Goal: Task Accomplishment & Management: Manage account settings

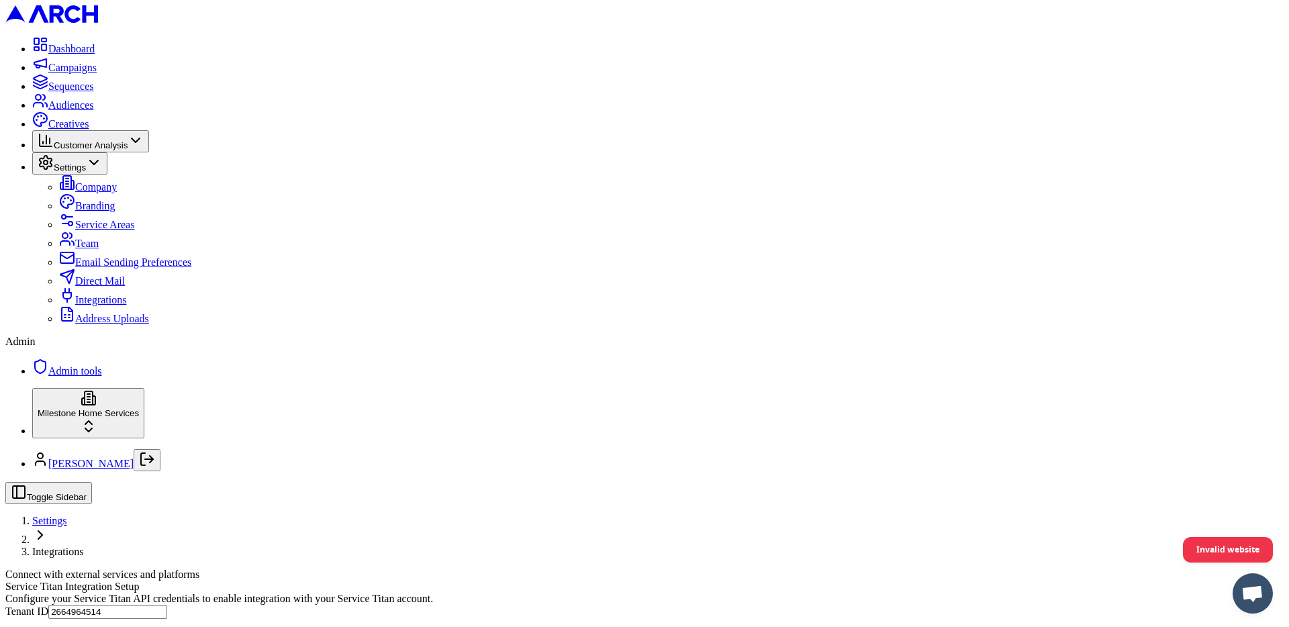
scroll to position [250, 0]
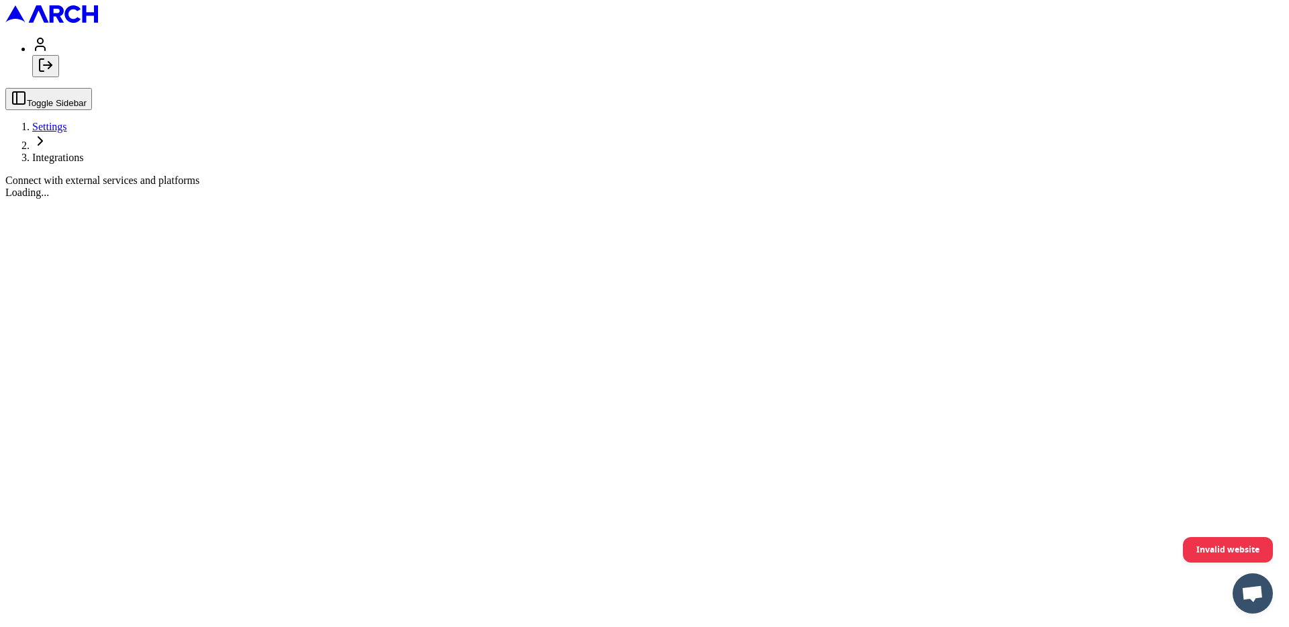
click at [74, 23] on icon at bounding box center [72, 13] width 16 height 17
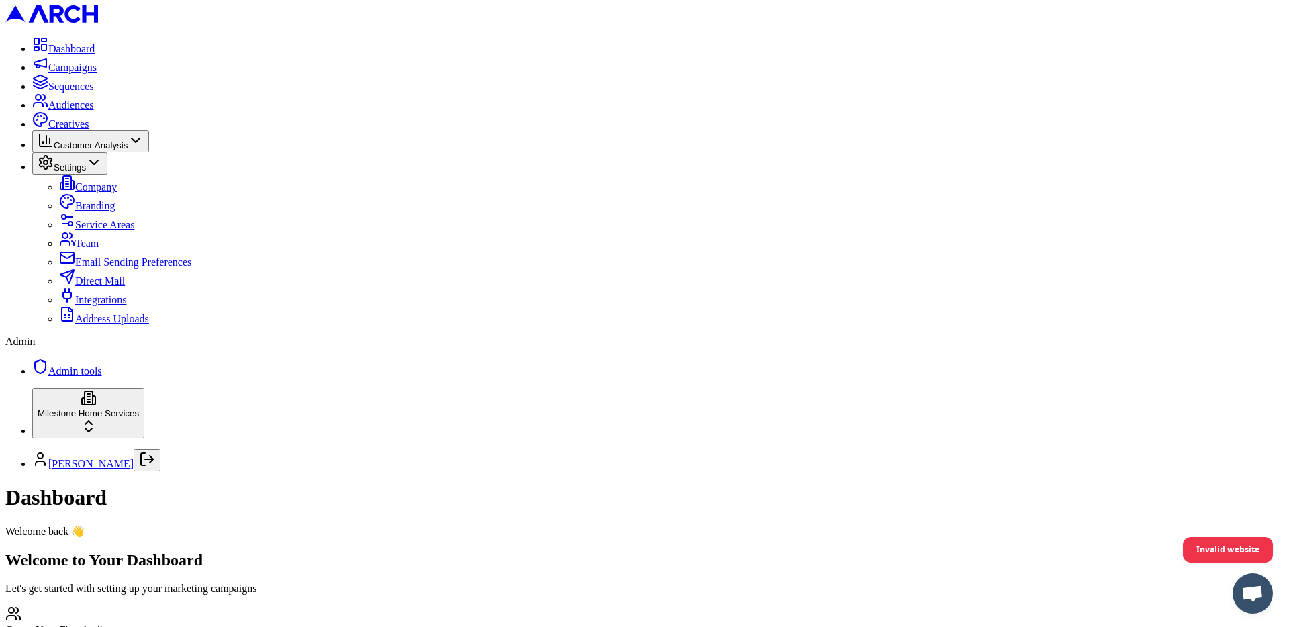
click at [107, 305] on link "Integrations" at bounding box center [92, 299] width 67 height 11
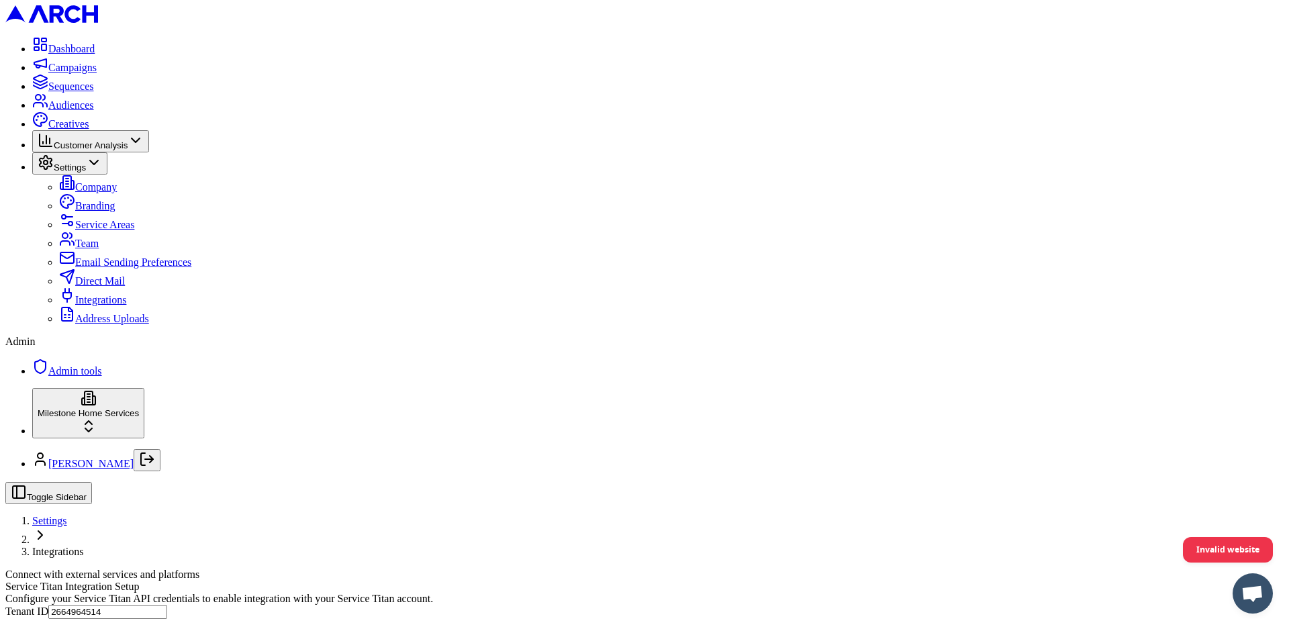
click at [86, 150] on span "Customer Analysis" at bounding box center [91, 145] width 74 height 10
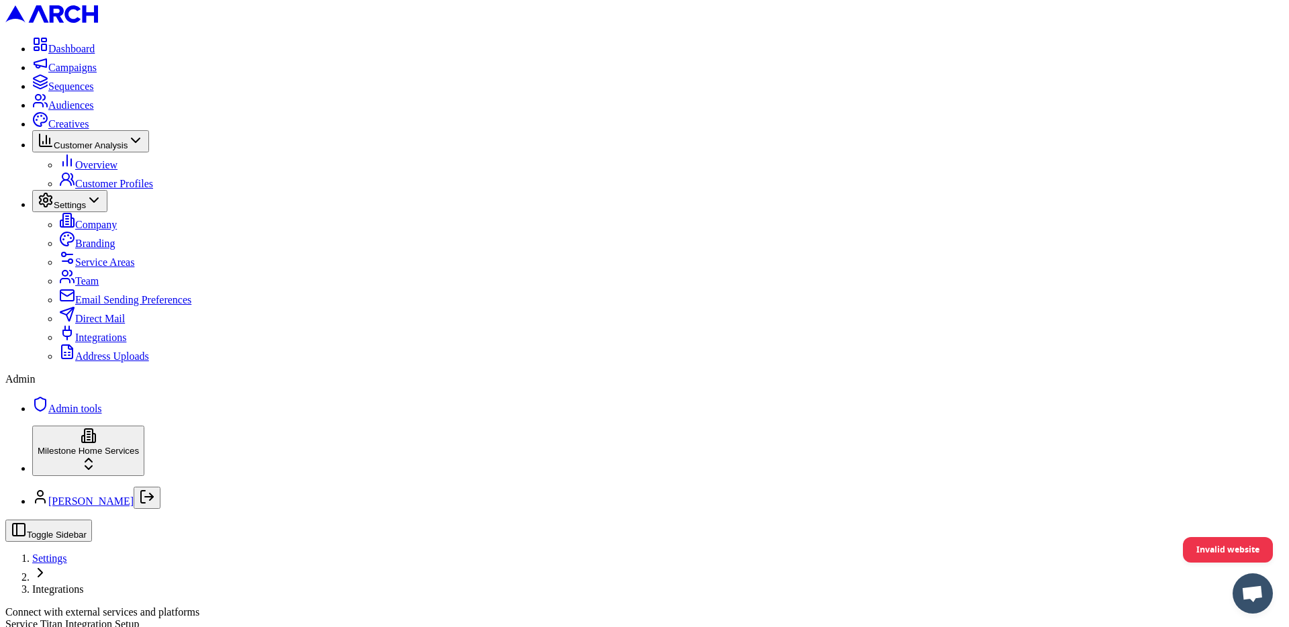
click at [90, 170] on span "Overview" at bounding box center [96, 164] width 42 height 11
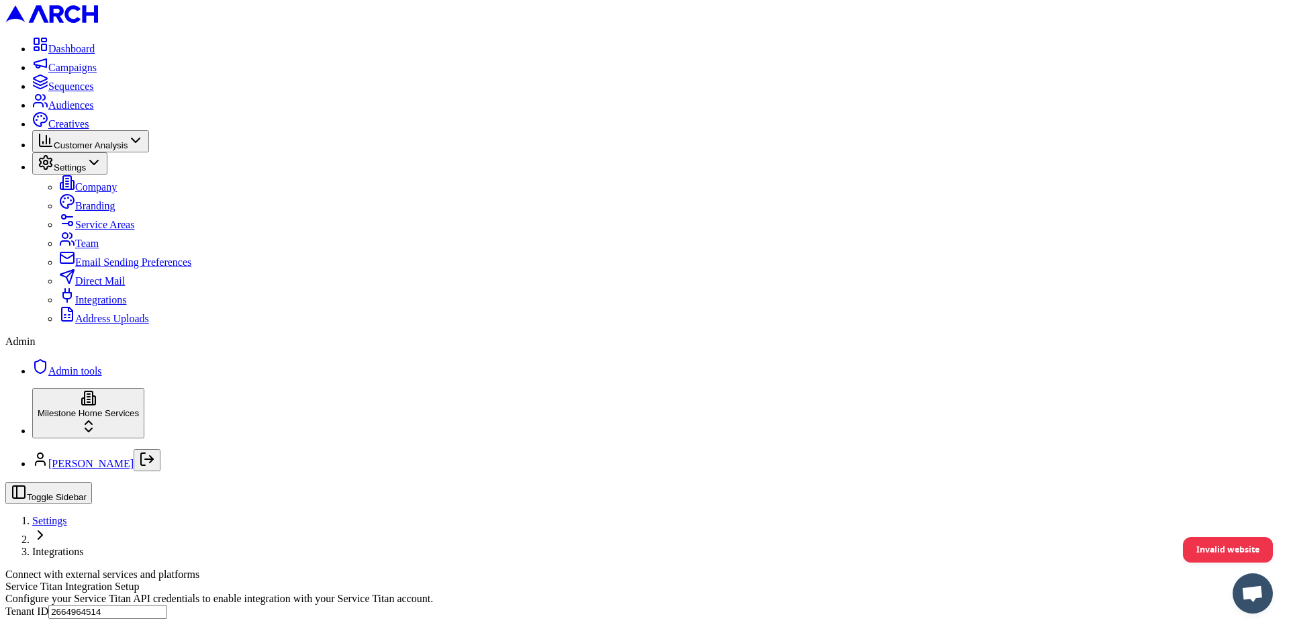
click at [167, 605] on input "2664964514" at bounding box center [107, 612] width 119 height 14
